Goal: Transaction & Acquisition: Purchase product/service

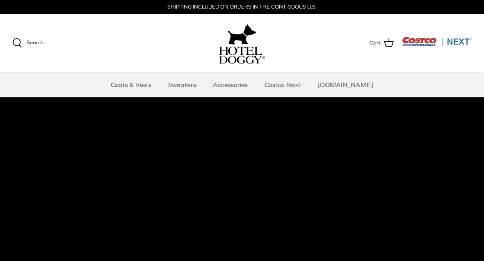
click at [199, 89] on link "Sweaters" at bounding box center [182, 85] width 43 height 25
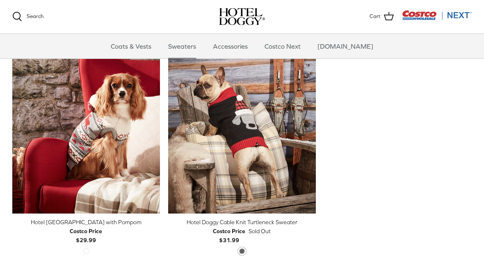
scroll to position [223, 0]
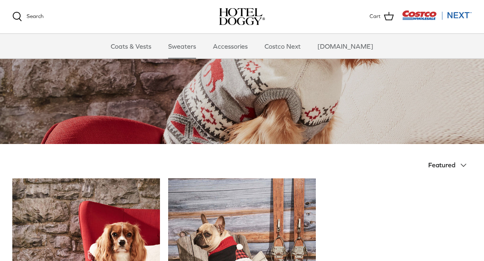
click at [464, 167] on icon "Down" at bounding box center [463, 166] width 10 height 10
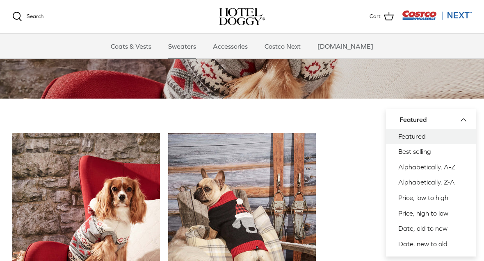
scroll to position [120, 0]
click at [445, 195] on link "Price, low to high" at bounding box center [431, 199] width 90 height 16
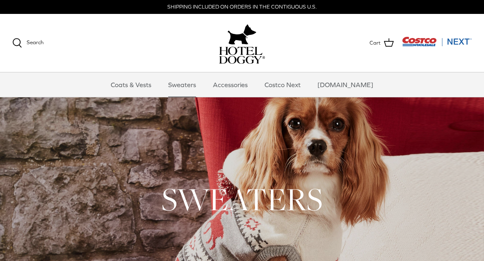
click at [148, 83] on link "Coats & Vests" at bounding box center [130, 85] width 55 height 25
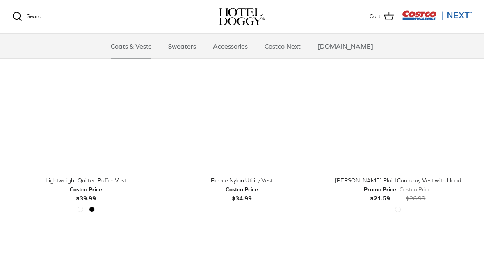
scroll to position [850, 0]
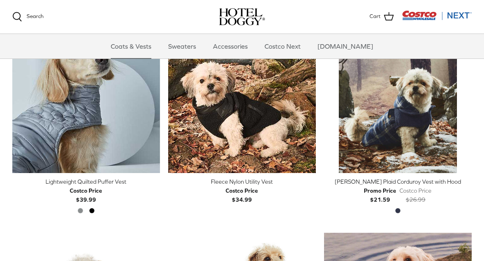
click at [411, 110] on img "Melton Plaid Corduroy Vest with Hood" at bounding box center [398, 100] width 148 height 148
click at [248, 50] on link "Accessories" at bounding box center [230, 46] width 50 height 25
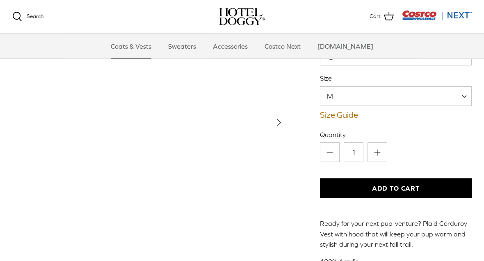
scroll to position [128, 0]
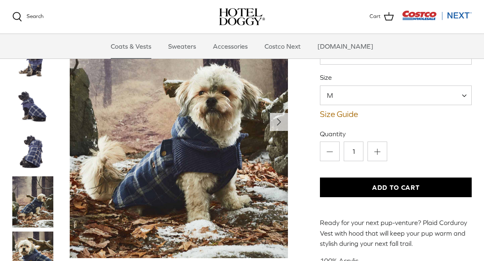
click at [37, 111] on img "Thumbnail Link" at bounding box center [32, 106] width 41 height 41
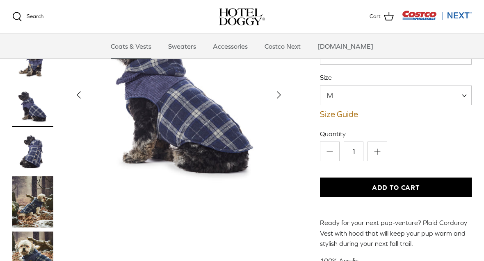
click at [36, 157] on img "Thumbnail Link" at bounding box center [32, 152] width 41 height 41
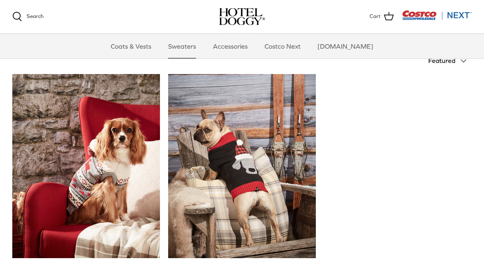
scroll to position [230, 0]
